Goal: Task Accomplishment & Management: Use online tool/utility

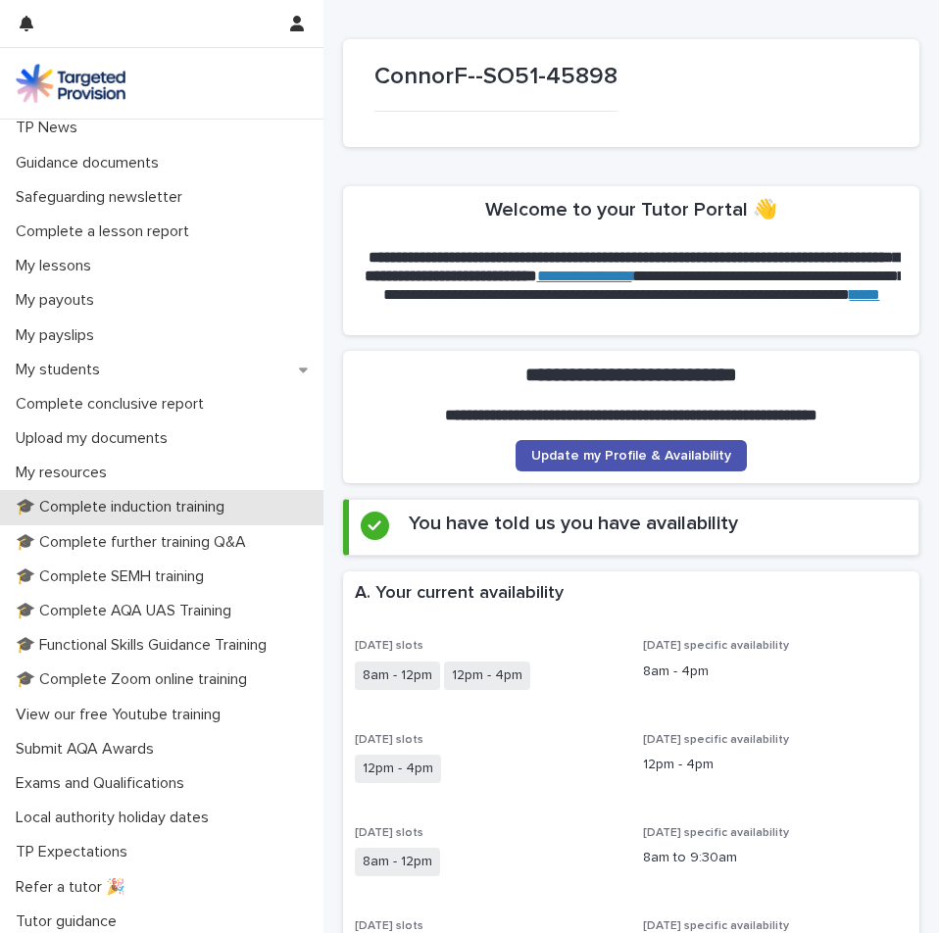
scroll to position [186, 0]
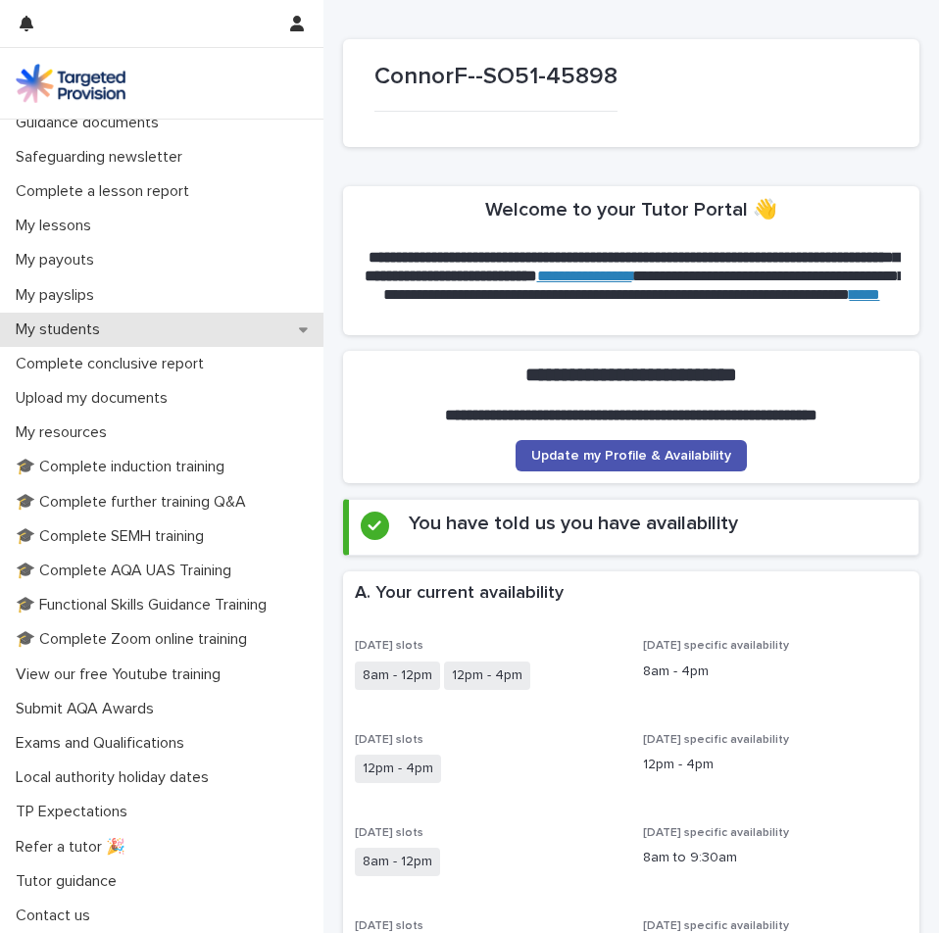
click at [131, 320] on div "My students" at bounding box center [161, 330] width 323 height 34
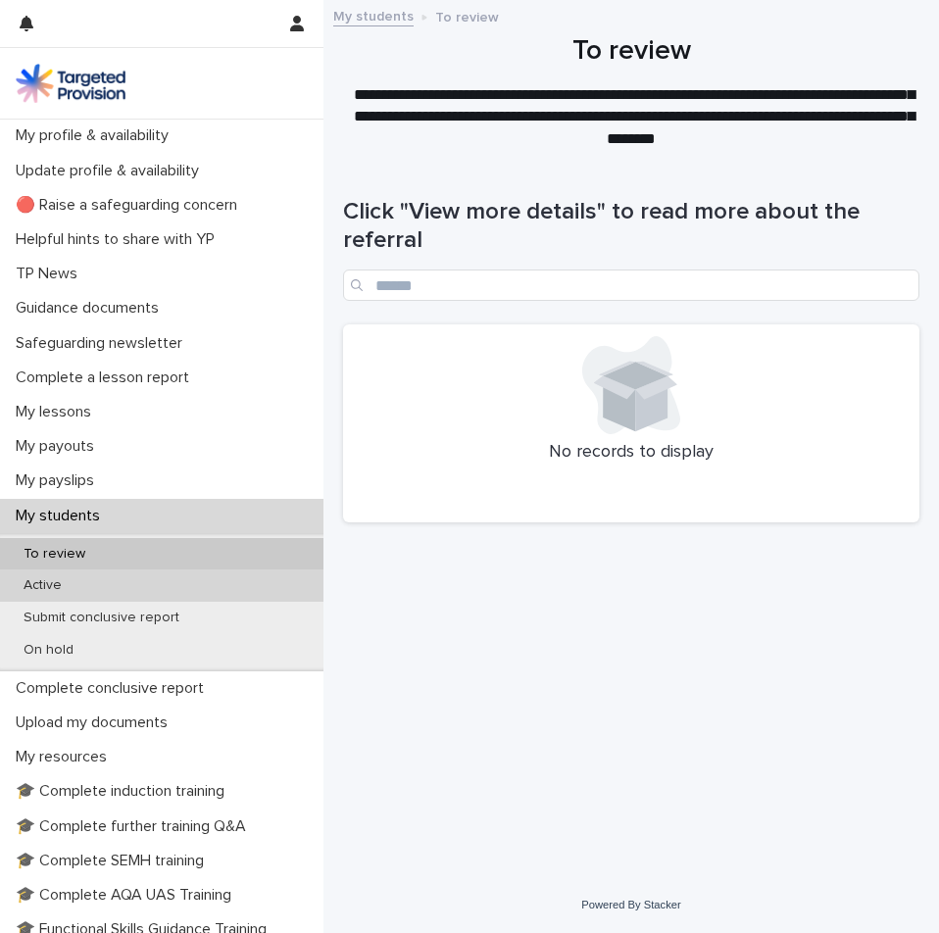
click at [163, 595] on div "Active" at bounding box center [161, 585] width 323 height 32
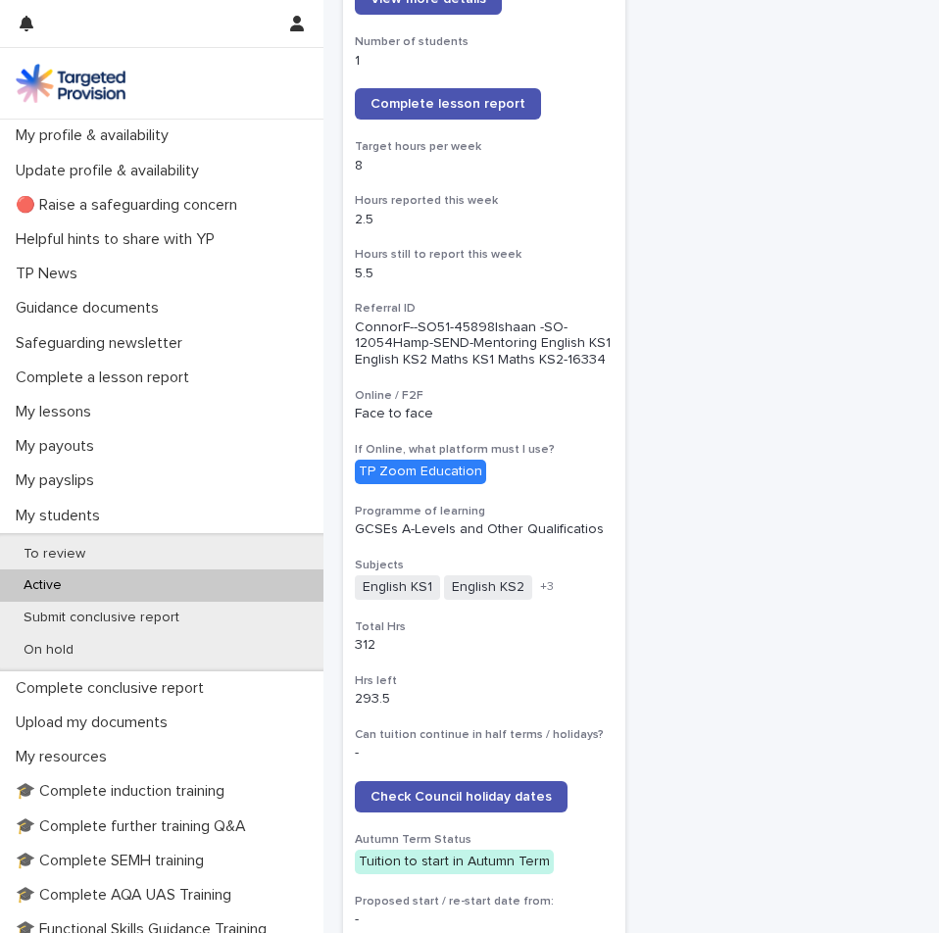
scroll to position [1764, 0]
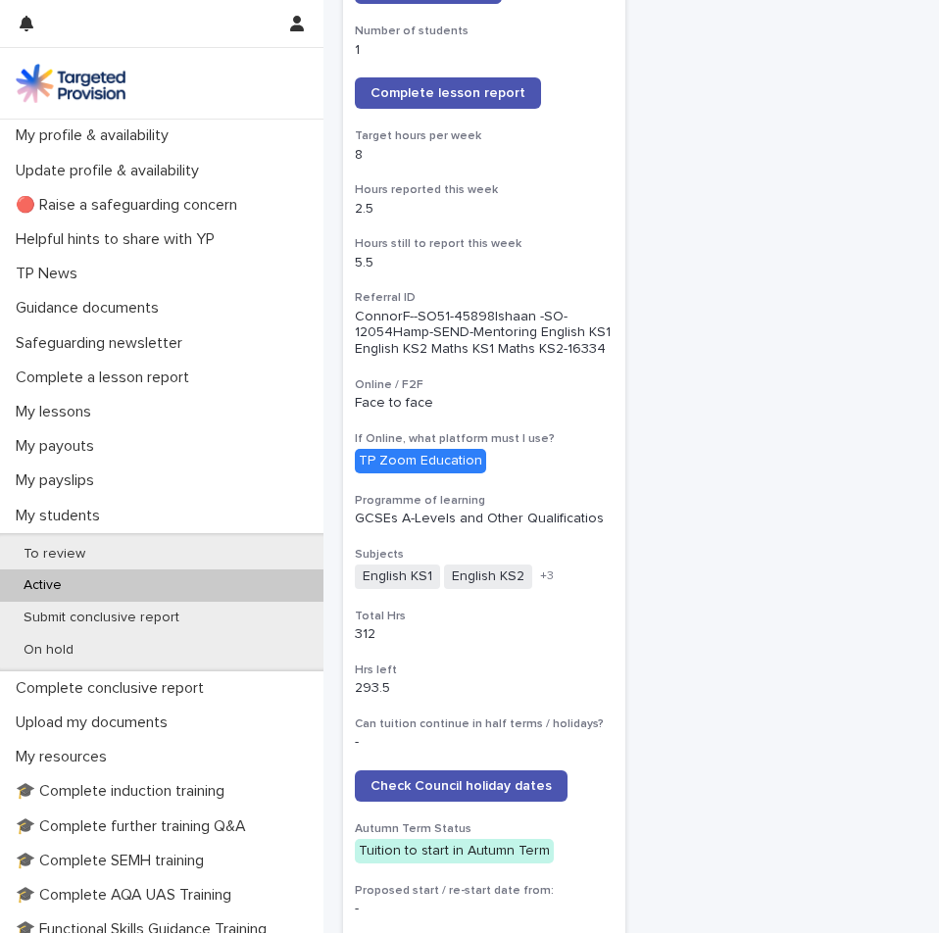
drag, startPoint x: 767, startPoint y: 688, endPoint x: 757, endPoint y: 687, distance: 10.8
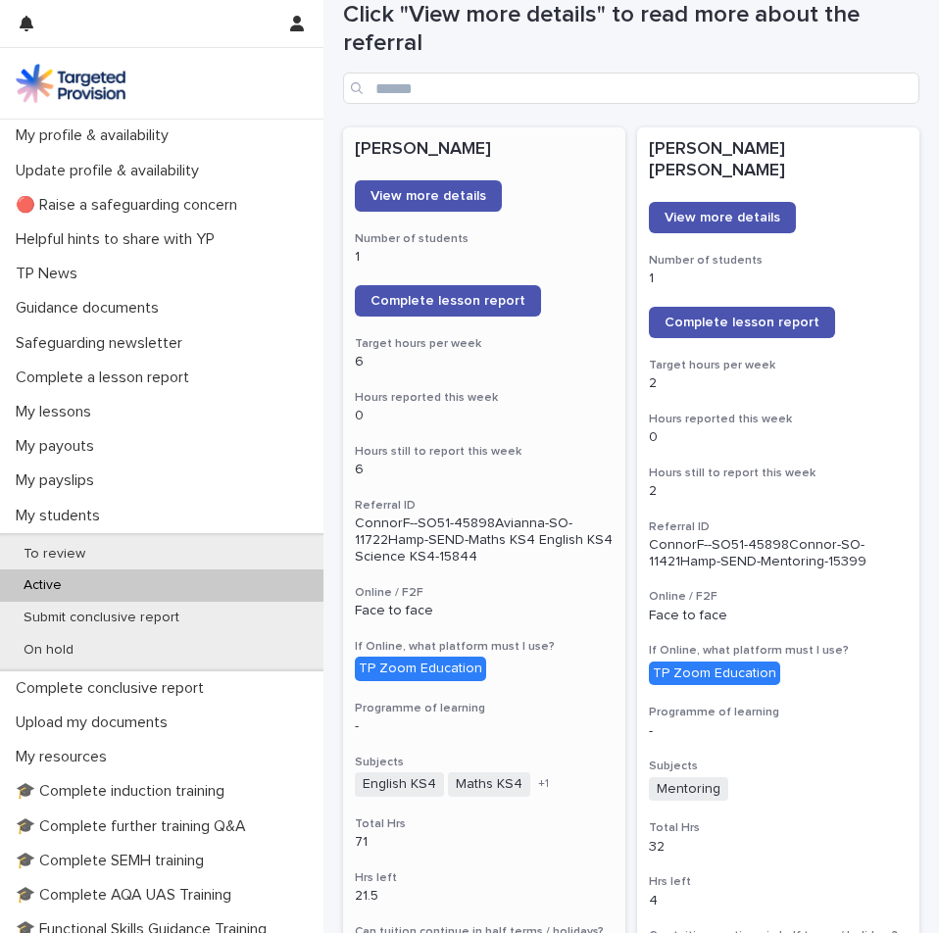
scroll to position [196, 0]
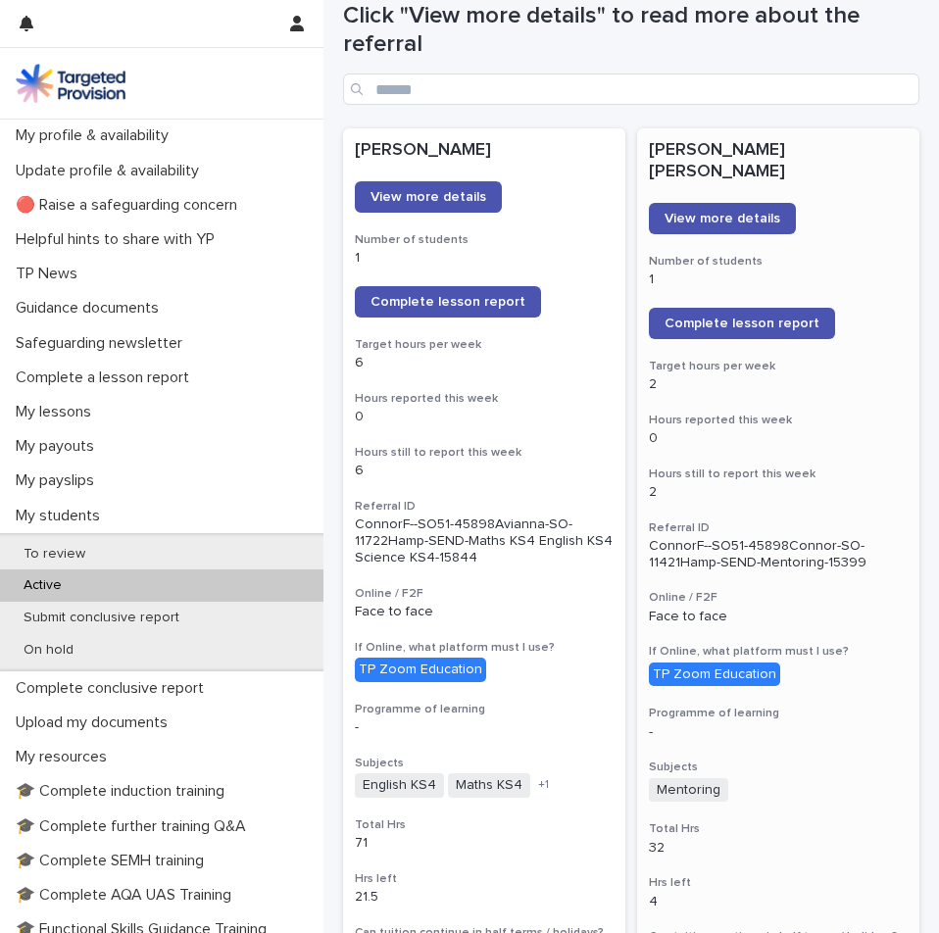
click at [657, 283] on div "[PERSON_NAME] [PERSON_NAME] View more details Number of students 1 Complete les…" at bounding box center [778, 802] width 282 height 1348
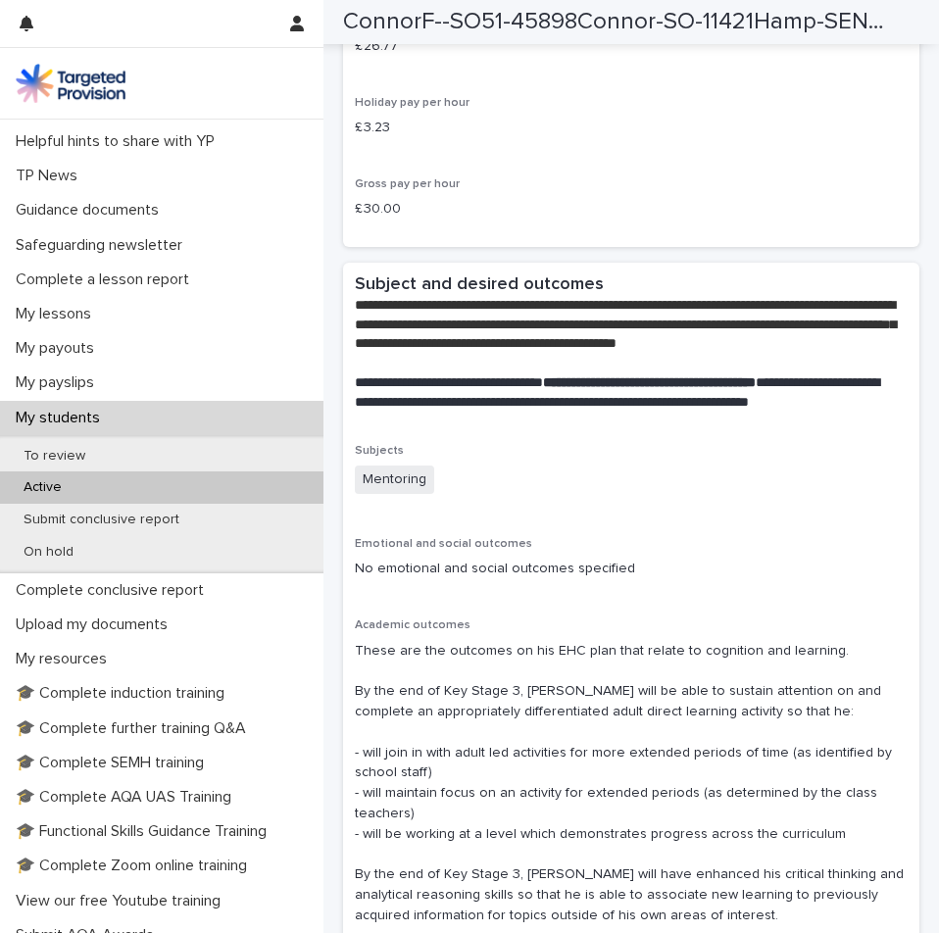
scroll to position [4116, 0]
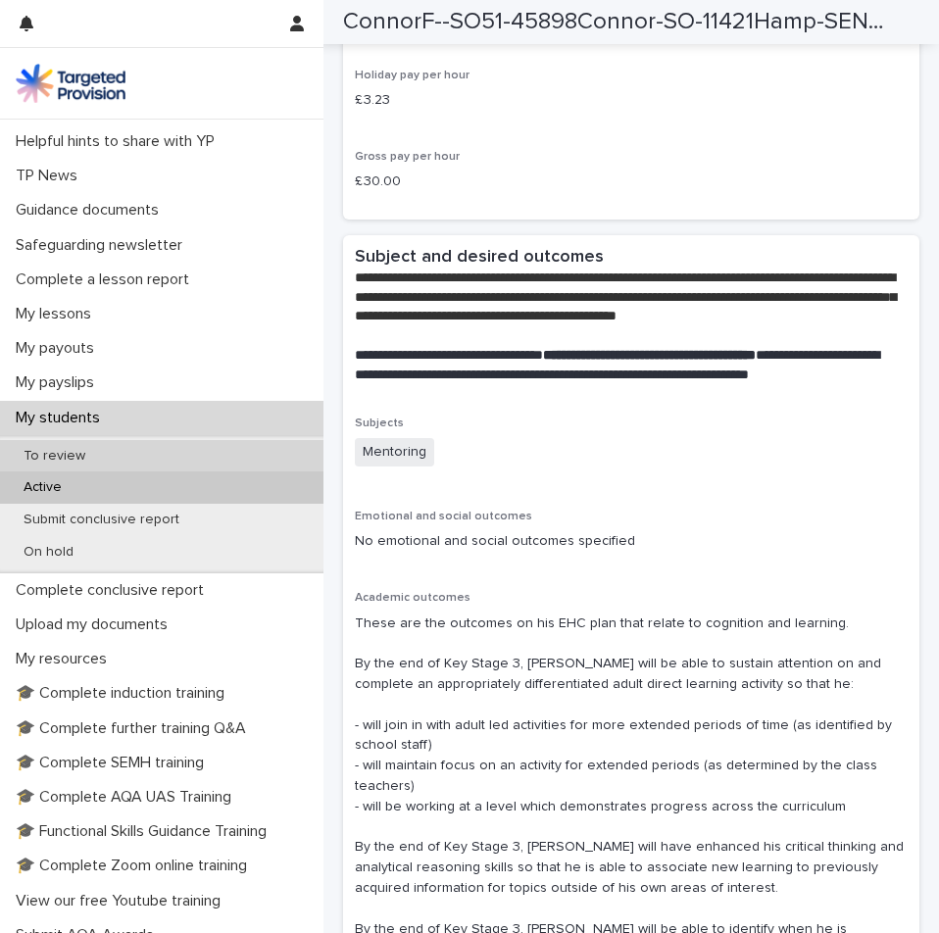
click at [73, 448] on p "To review" at bounding box center [54, 456] width 93 height 17
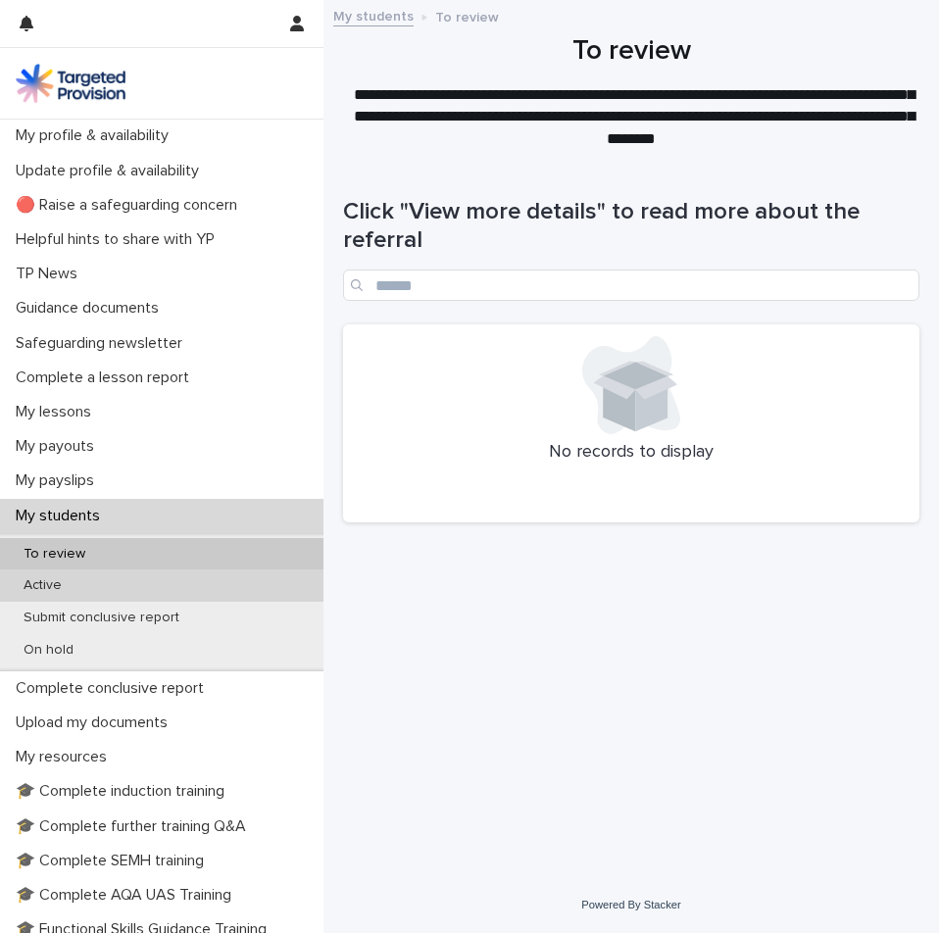
click at [86, 583] on div "Active" at bounding box center [161, 585] width 323 height 32
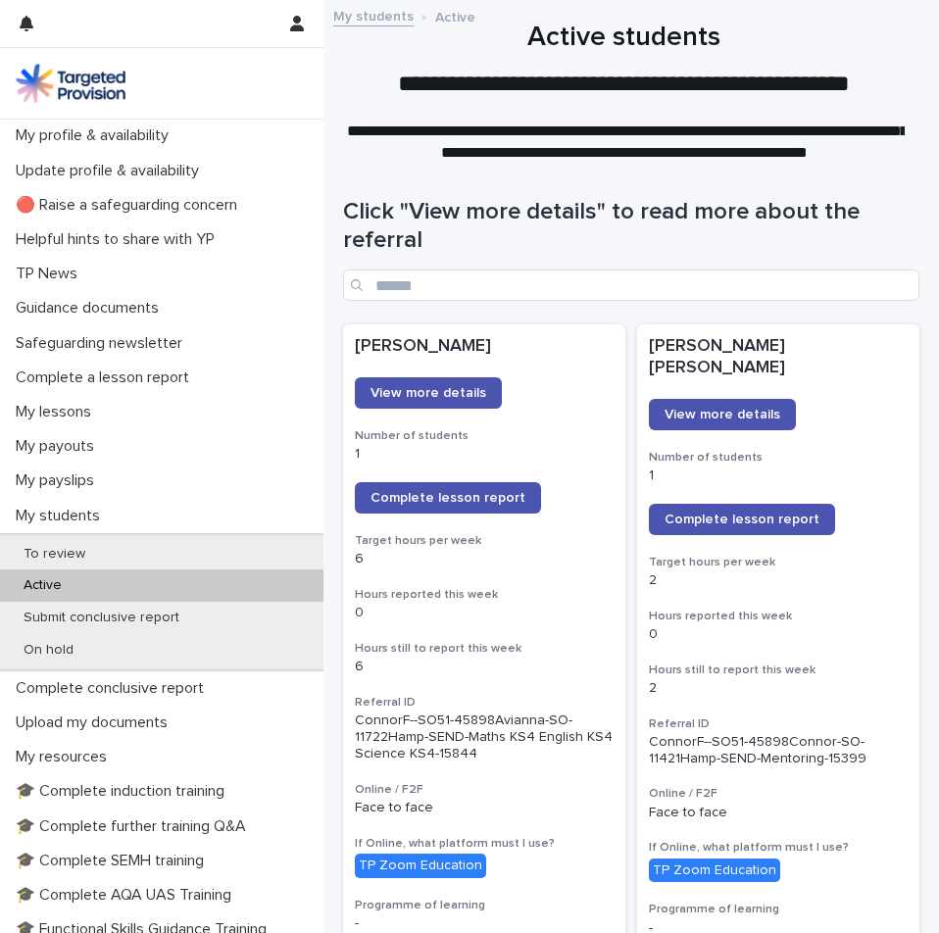
click at [732, 504] on link "Complete lesson report" at bounding box center [742, 519] width 186 height 31
click at [524, 502] on link "Complete lesson report" at bounding box center [448, 497] width 186 height 31
